Goal: Transaction & Acquisition: Purchase product/service

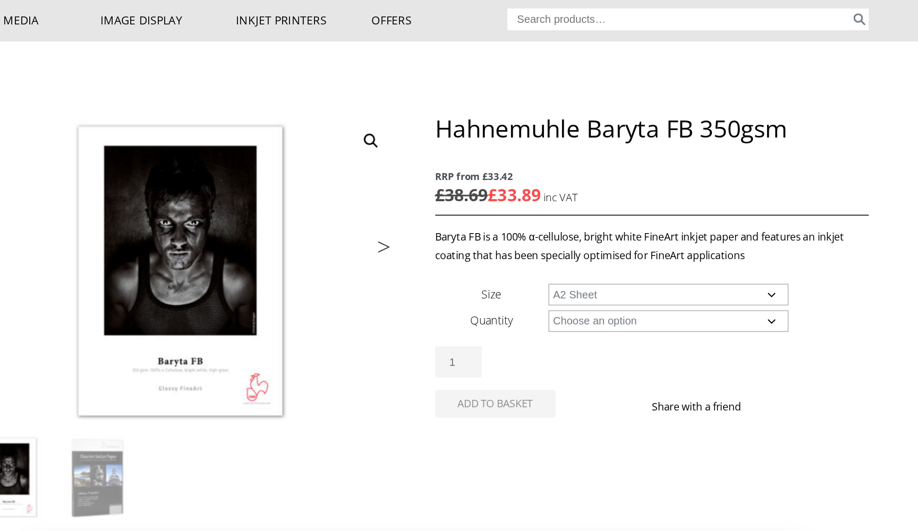
select select "a2-sheet"
select select "25-sheets"
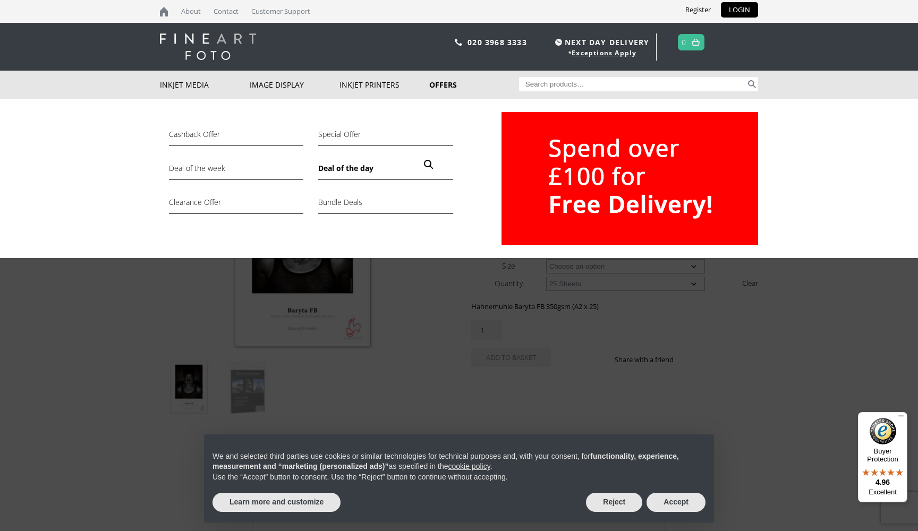
click at [345, 168] on link "Deal of the day" at bounding box center [385, 171] width 134 height 18
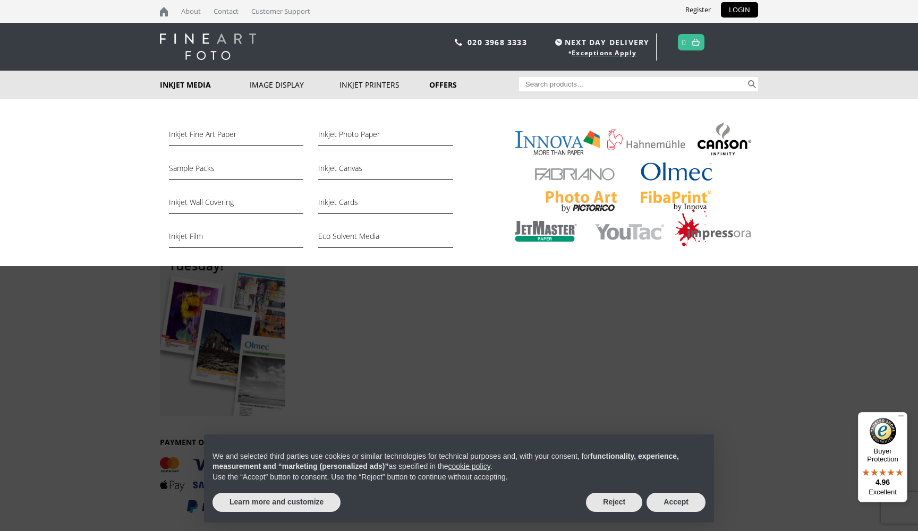
click at [193, 82] on link "Inkjet Media" at bounding box center [205, 85] width 90 height 28
click at [212, 134] on link "Inkjet Fine Art Paper" at bounding box center [236, 137] width 134 height 18
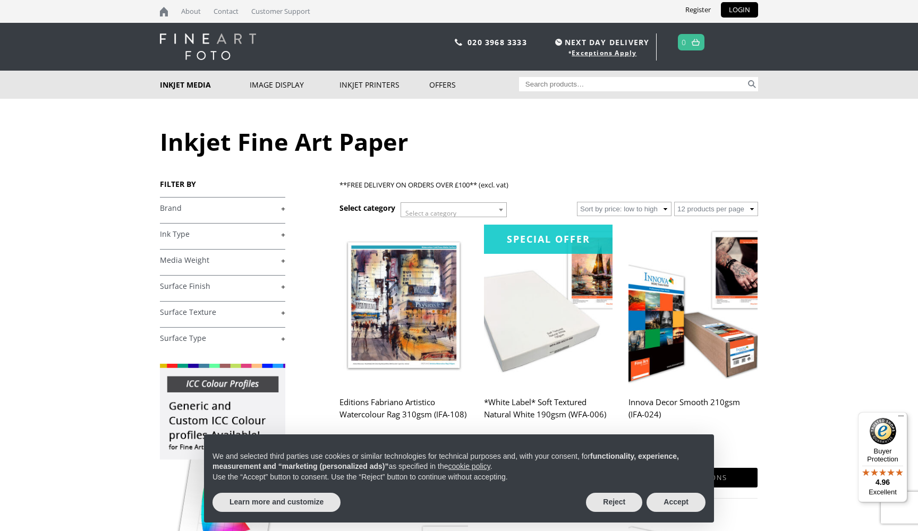
click at [502, 209] on b at bounding box center [501, 210] width 4 height 3
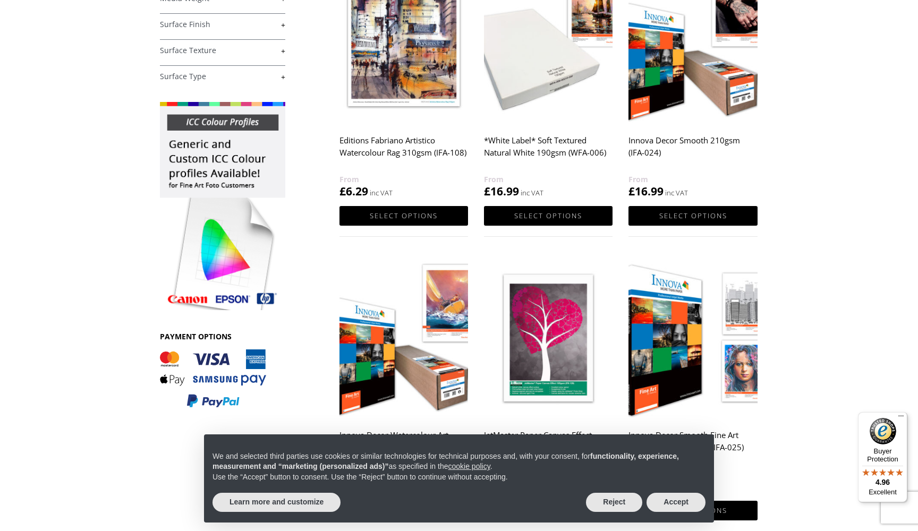
scroll to position [18, 0]
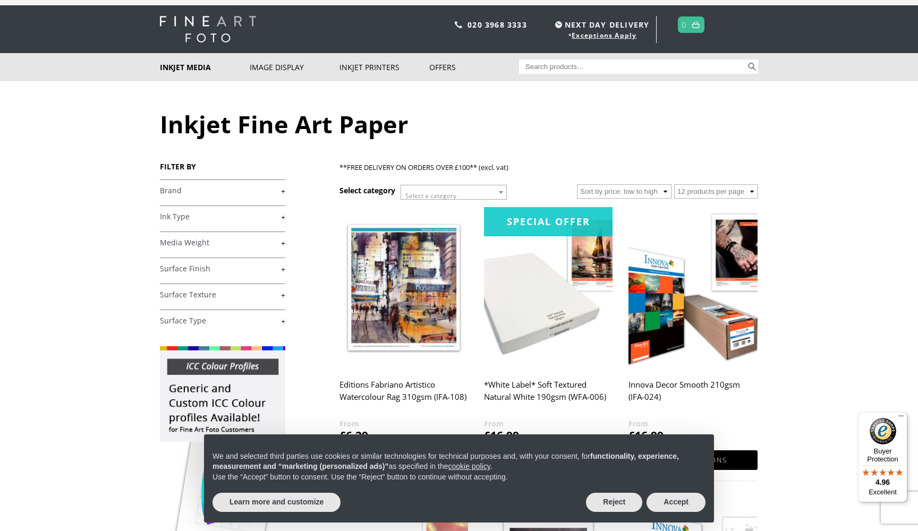
click at [281, 190] on link "+" at bounding box center [222, 191] width 125 height 10
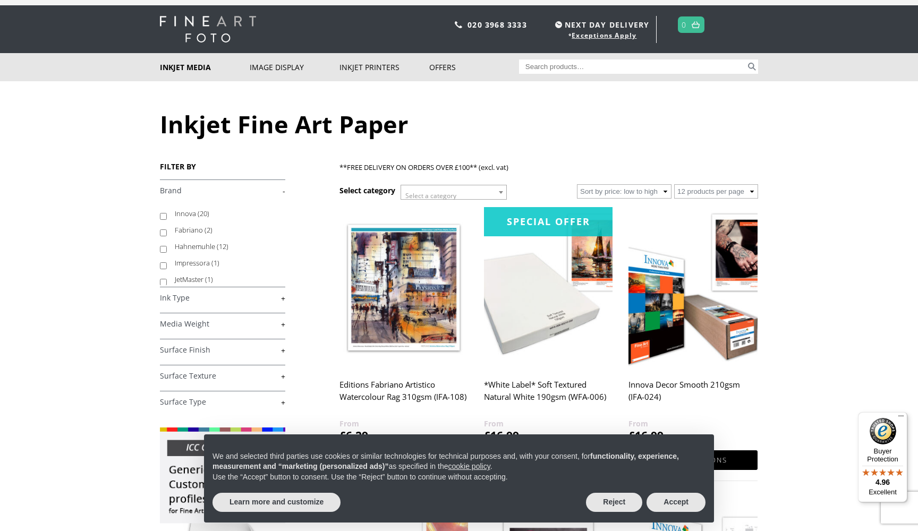
click at [164, 248] on input "Hahnemuhle (12)" at bounding box center [163, 249] width 7 height 7
checkbox input "true"
click at [679, 501] on button "Accept" at bounding box center [676, 502] width 59 height 19
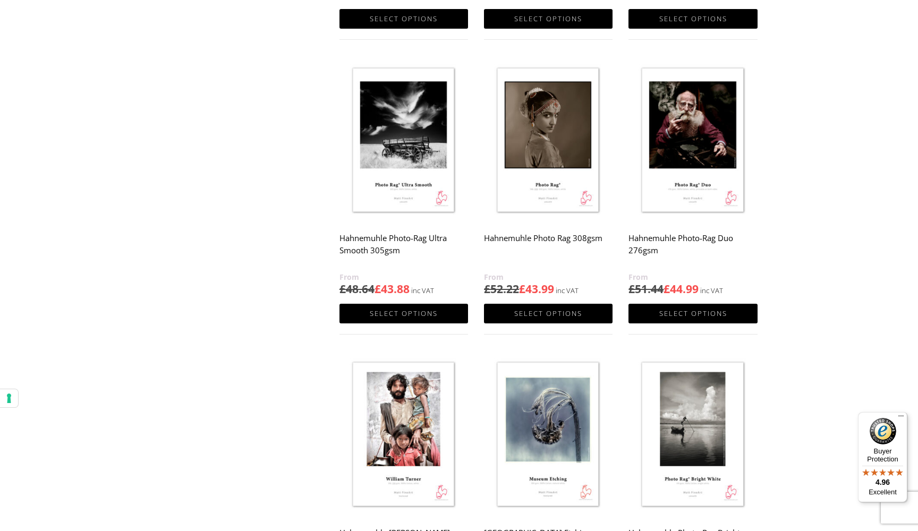
scroll to position [699, 0]
click at [552, 135] on img at bounding box center [548, 141] width 129 height 161
click at [546, 312] on link "Select options" at bounding box center [548, 314] width 129 height 20
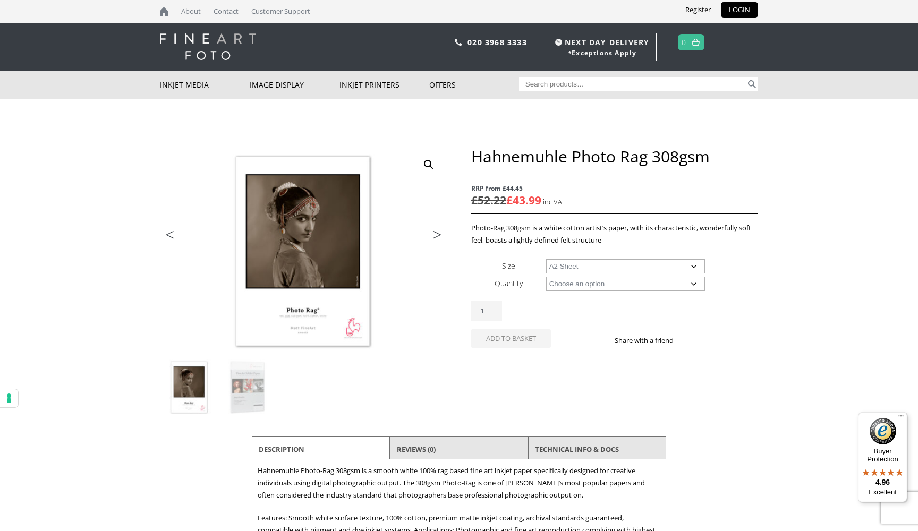
select select "a2-sheet"
select select "25-sheets"
